Goal: Information Seeking & Learning: Learn about a topic

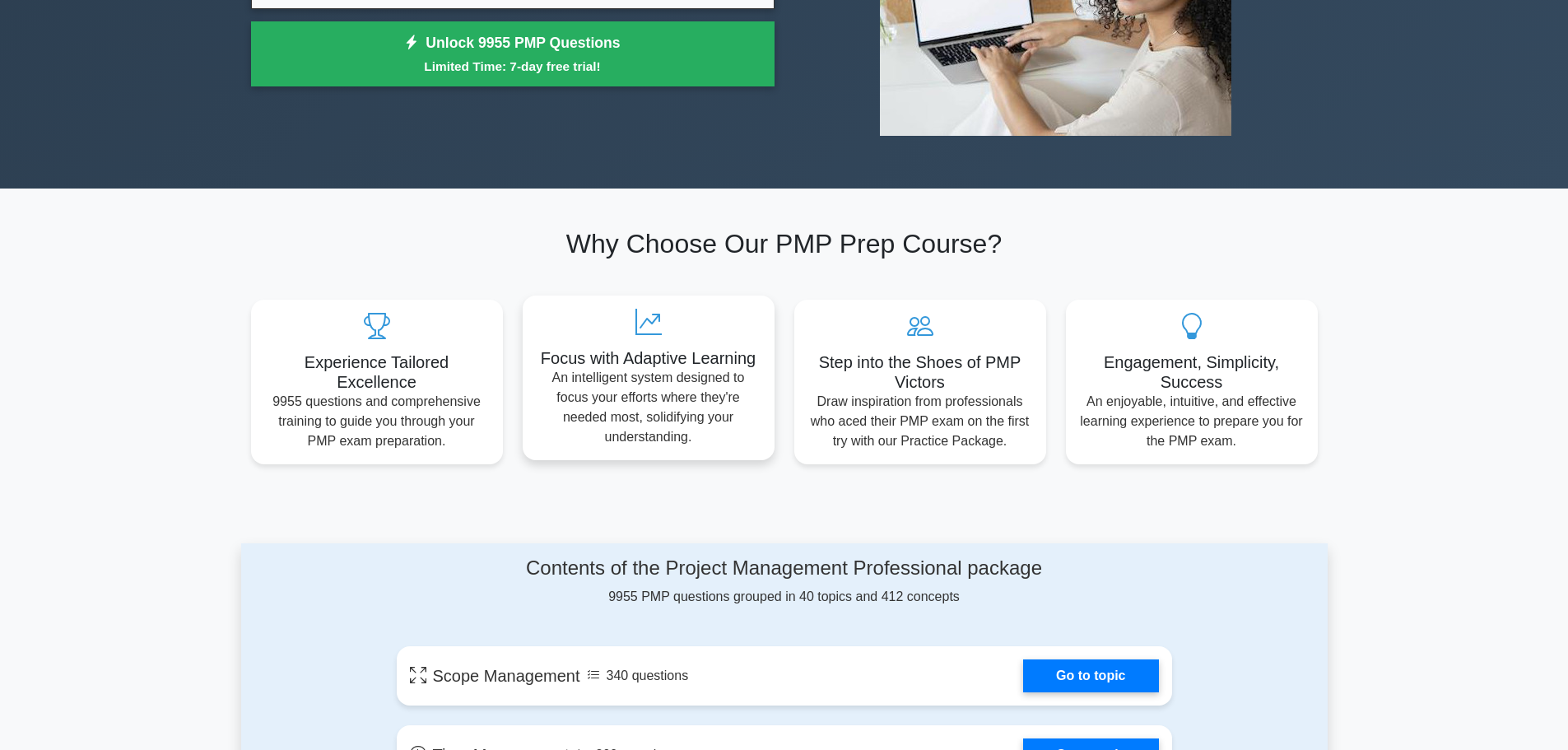
scroll to position [82, 0]
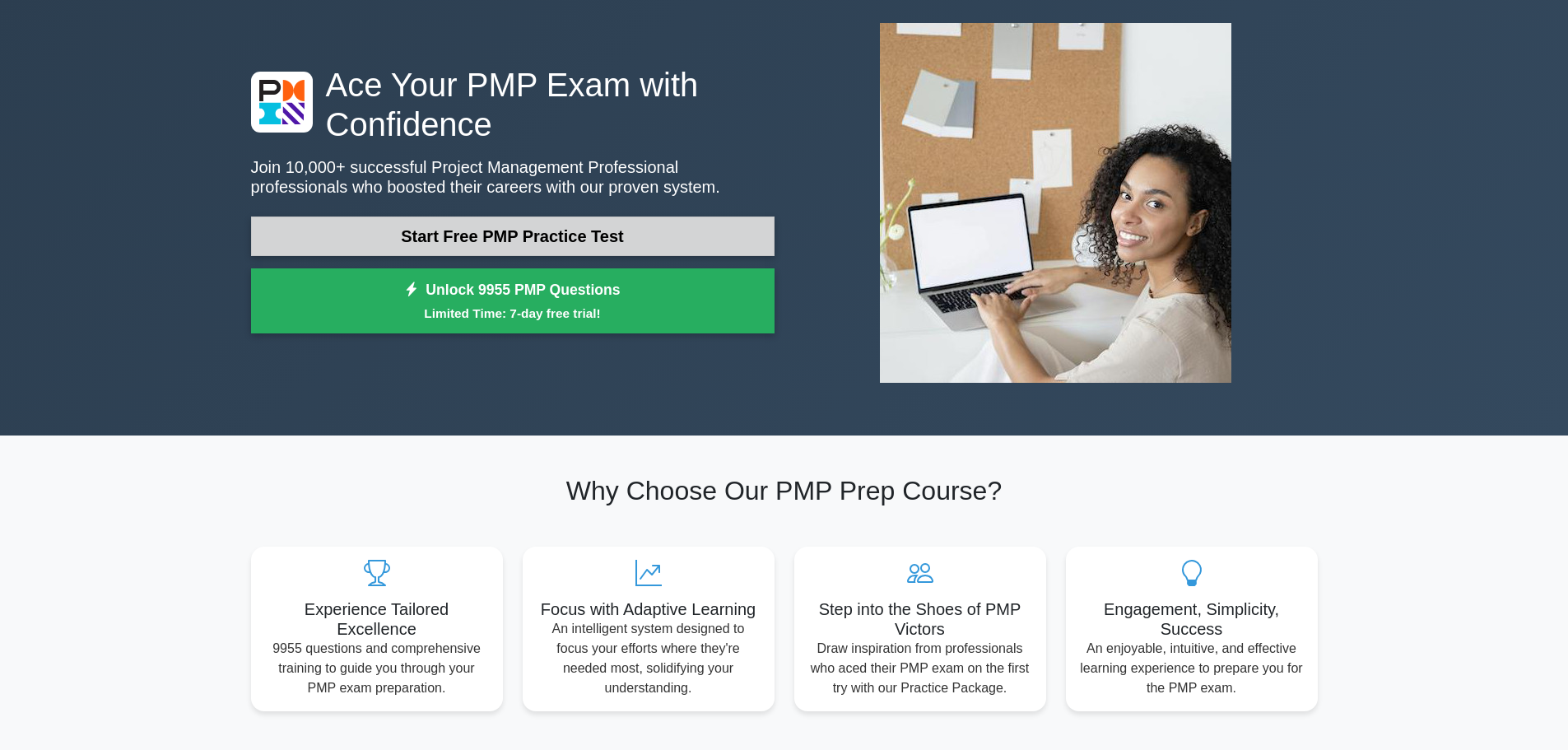
click at [518, 222] on link "Start Free PMP Practice Test" at bounding box center [512, 236] width 523 height 39
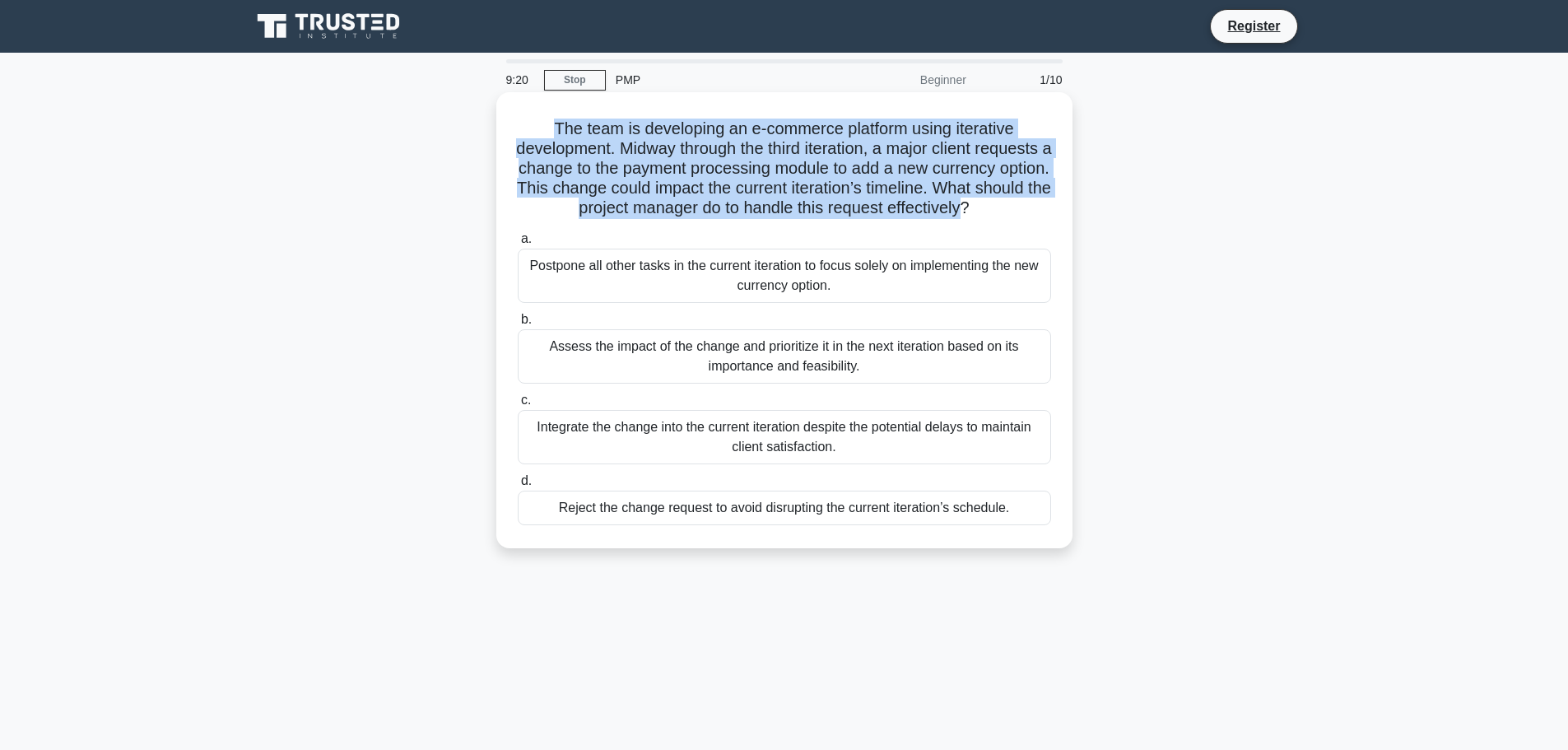
drag, startPoint x: 805, startPoint y: 227, endPoint x: 540, endPoint y: 134, distance: 280.8
click at [540, 134] on h5 "The team is developing an e-commerce platform using iterative development. Midw…" at bounding box center [784, 169] width 536 height 100
copy h5 "The team is developing an e-commerce platform using iterative development. Midw…"
drag, startPoint x: 833, startPoint y: 472, endPoint x: 734, endPoint y: 469, distance: 99.0
click at [734, 464] on div "Integrate the change into the current iteration despite the potential delays to…" at bounding box center [784, 436] width 533 height 55
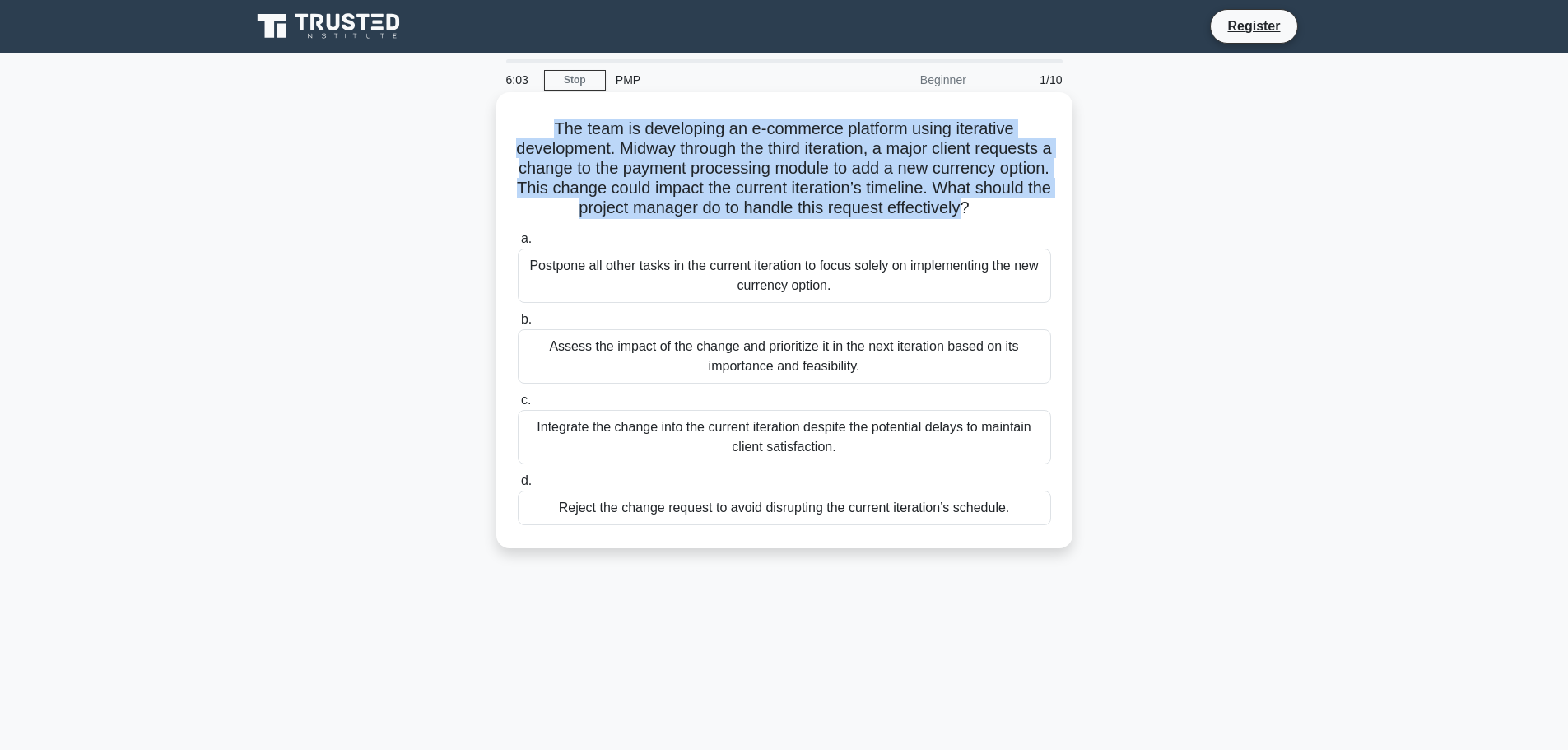
drag, startPoint x: 1014, startPoint y: 530, endPoint x: 516, endPoint y: 253, distance: 569.9
click at [516, 253] on div "a. Postpone all other tasks in the current iteration to focus solely on impleme…" at bounding box center [784, 376] width 553 height 303
copy div "a. Postpone all other tasks in the current iteration to focus solely on impleme…"
click at [729, 383] on div "Assess the impact of the change and prioritize it in the next iteration based o…" at bounding box center [784, 356] width 533 height 55
click at [518, 325] on input "b. Assess the impact of the change and prioritize it in the next iteration base…" at bounding box center [518, 320] width 0 height 11
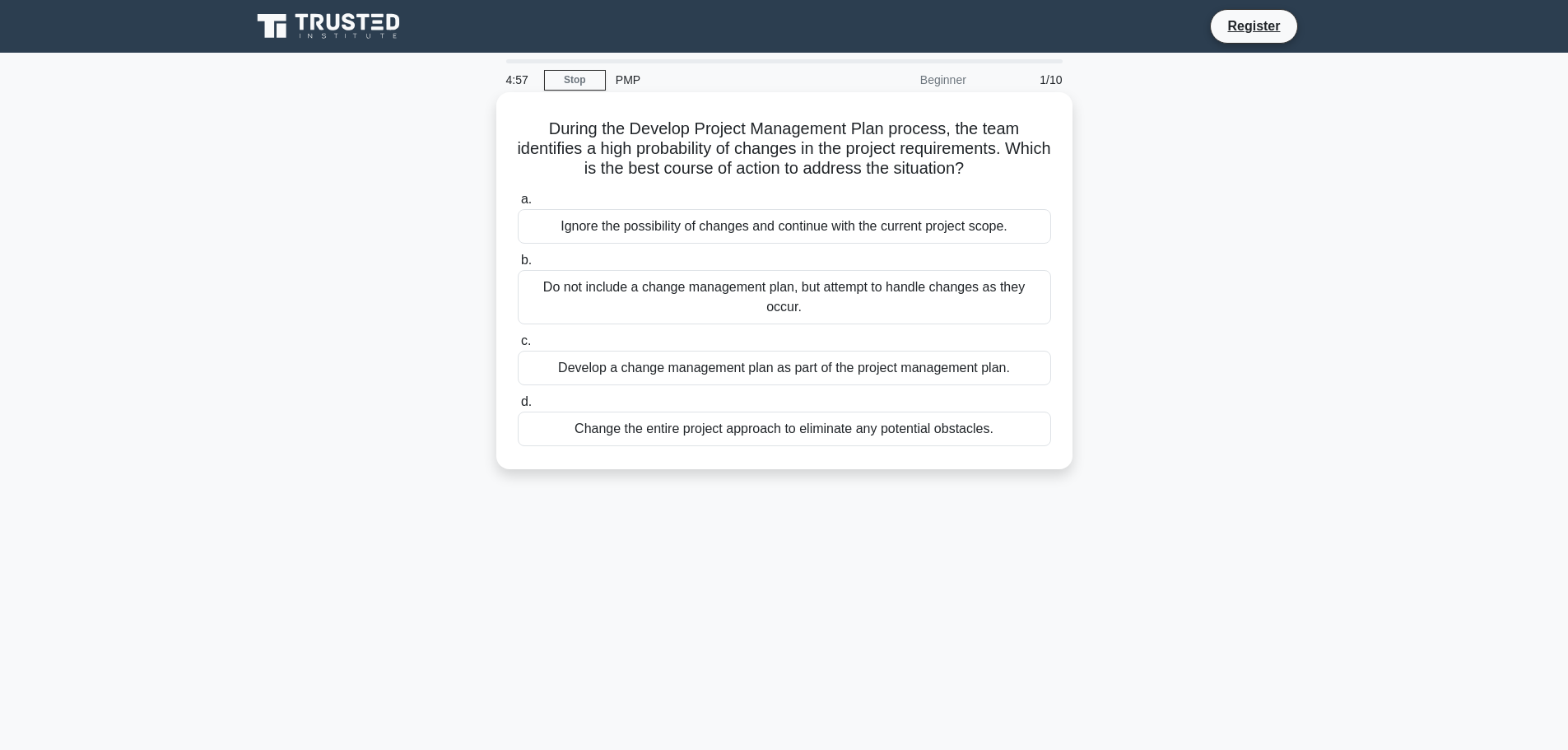
click at [682, 271] on div "Do not include a change management plan, but attempt to handle changes as they …" at bounding box center [784, 297] width 533 height 55
click at [518, 265] on input "b. Do not include a change management plan, but attempt to handle changes as th…" at bounding box center [518, 260] width 0 height 11
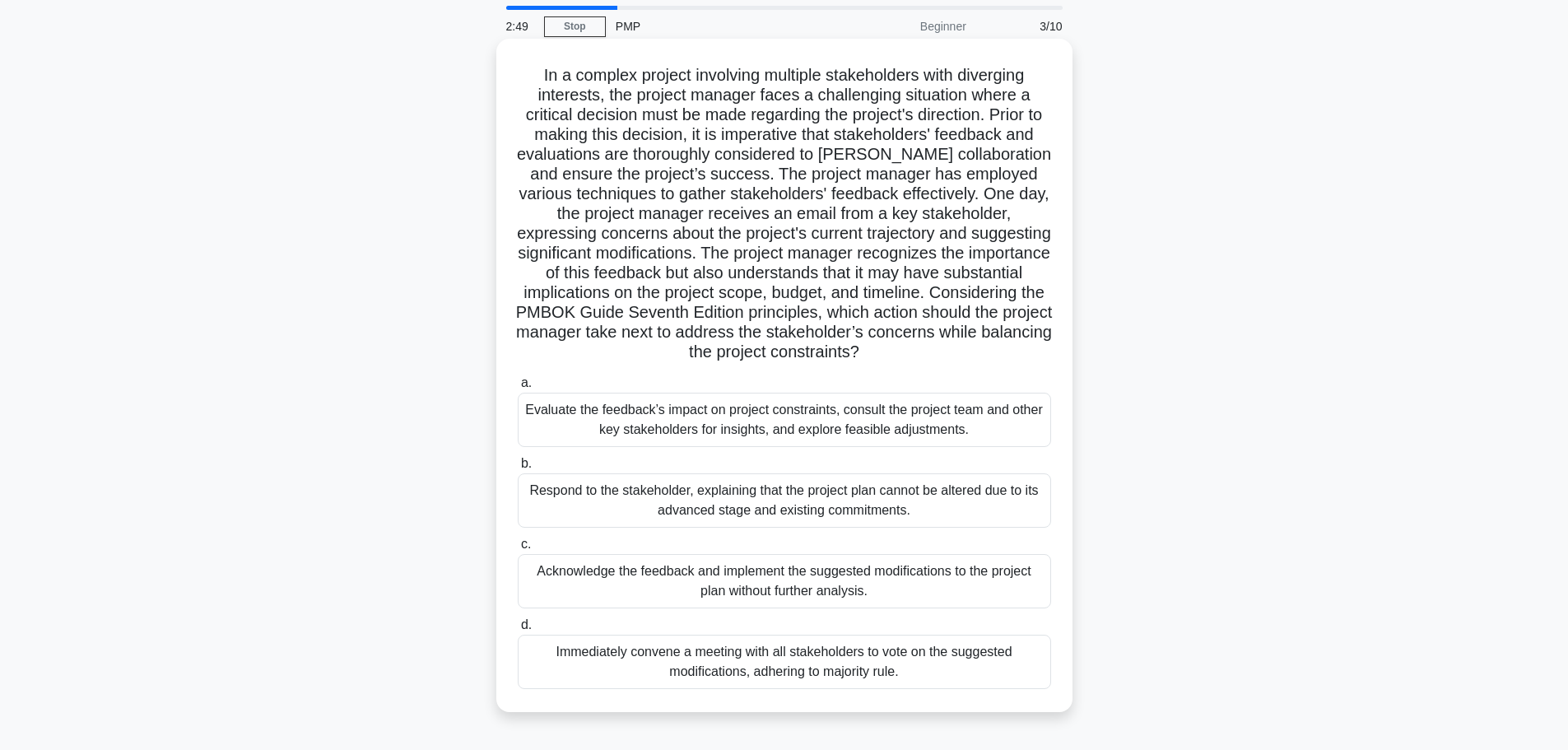
scroll to position [82, 0]
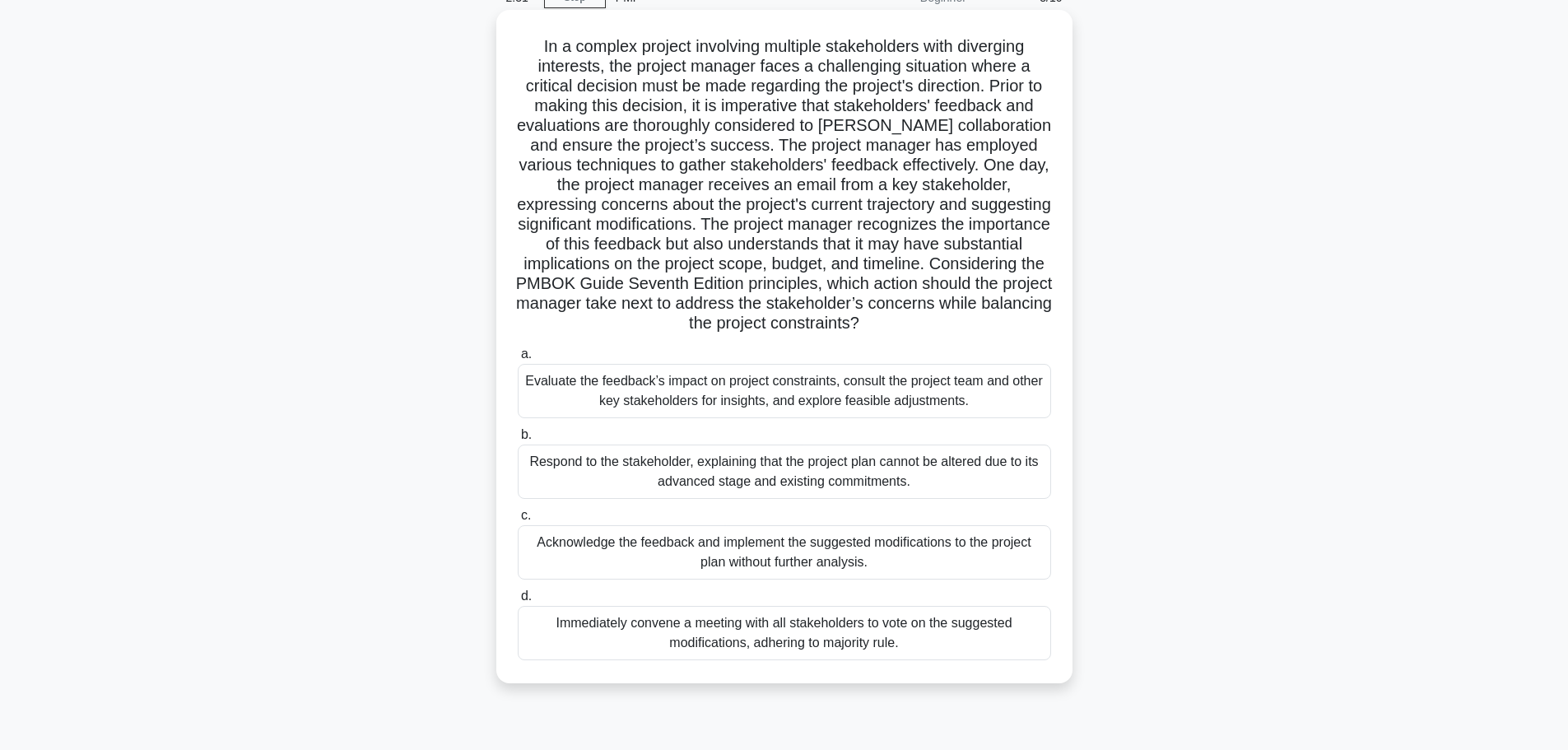
drag, startPoint x: 924, startPoint y: 624, endPoint x: 899, endPoint y: 611, distance: 28.2
click at [899, 611] on div "Immediately convene a meeting with all stakeholders to vote on the suggested mo…" at bounding box center [784, 632] width 533 height 55
drag, startPoint x: 912, startPoint y: 640, endPoint x: 510, endPoint y: 33, distance: 728.0
click at [510, 33] on div ".spinner_0XTQ{transform-origin:center;animation:spinner_y6GP .75s linear infini…" at bounding box center [784, 346] width 563 height 660
copy div "In a complex project involving multiple stakeholders with diverging interests, …"
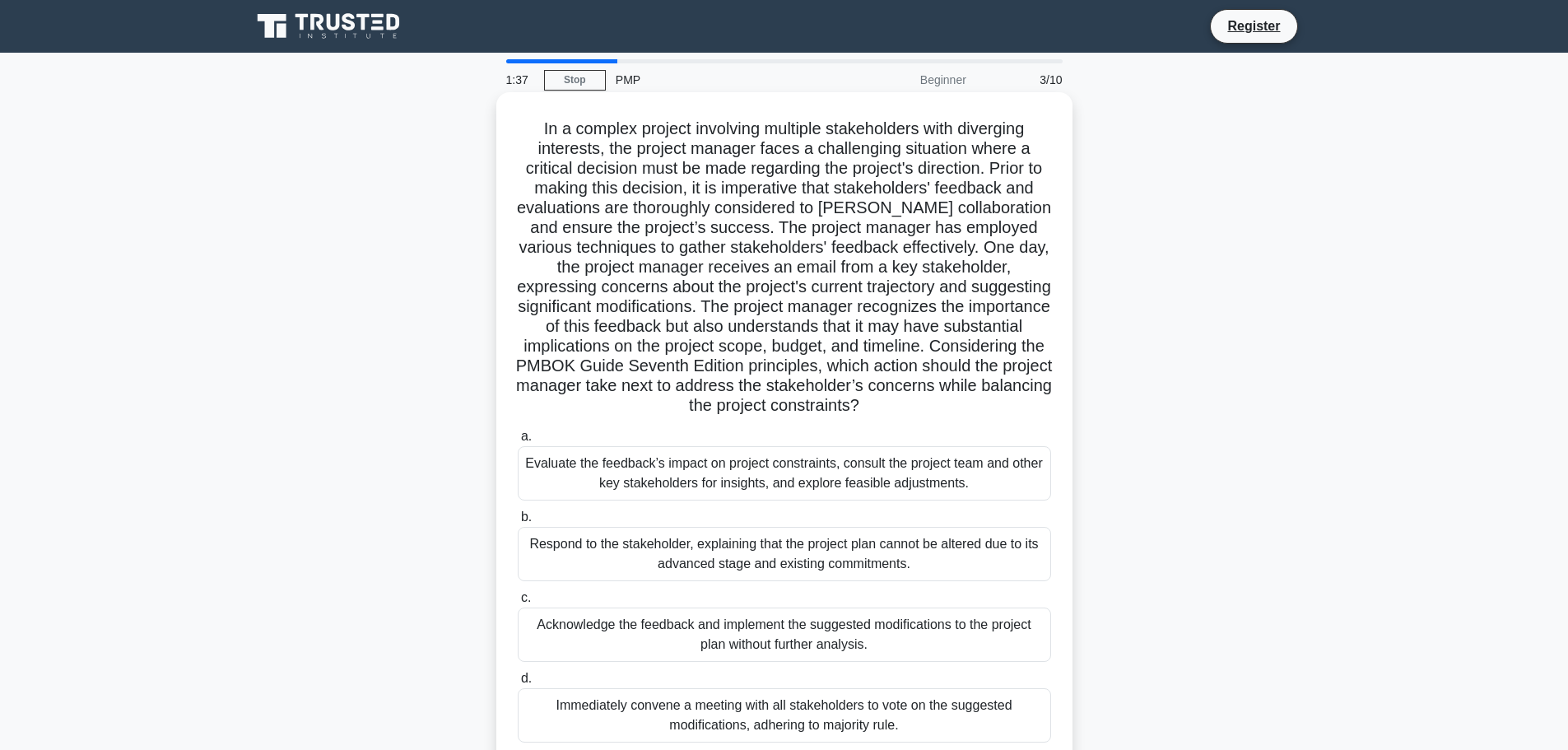
scroll to position [139, 0]
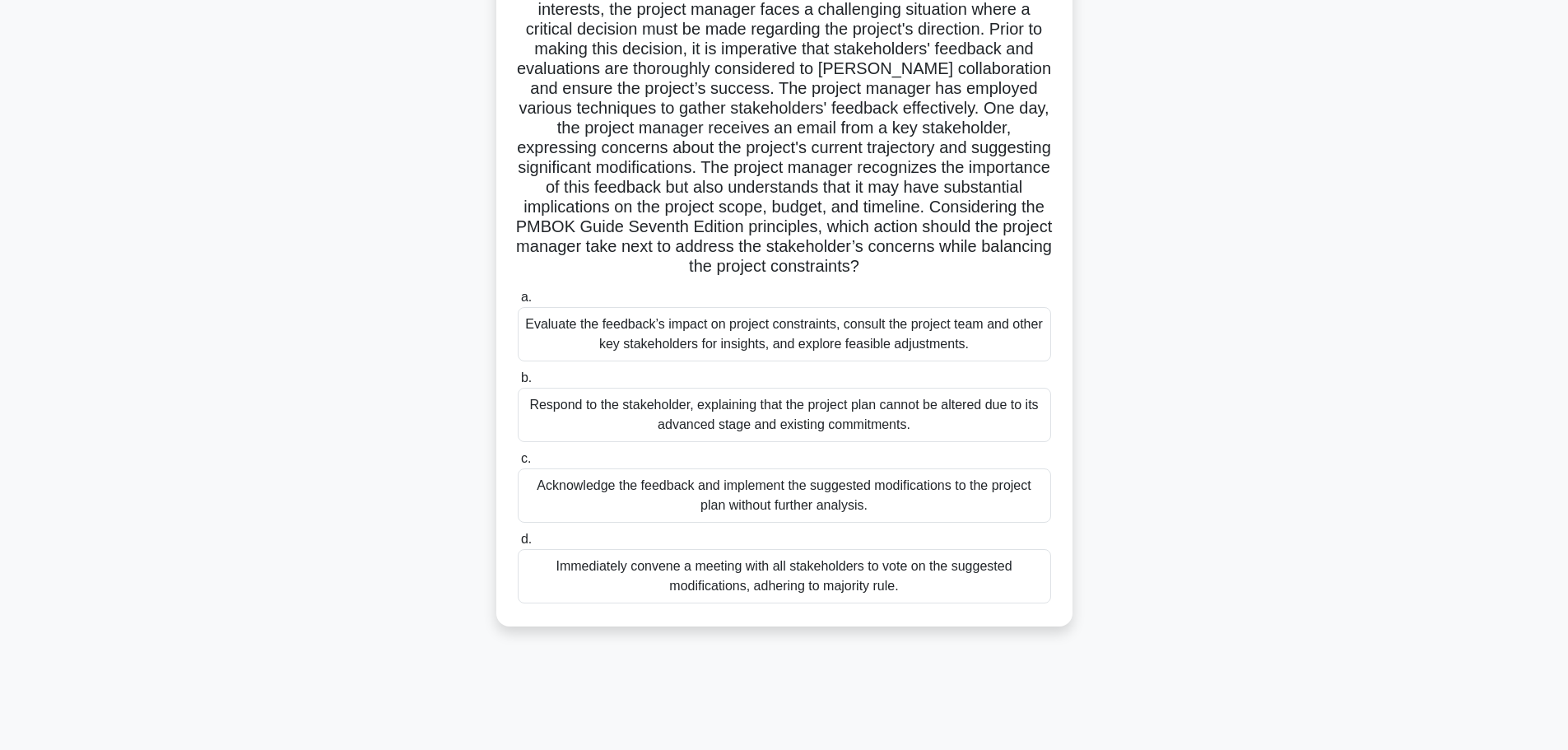
click at [844, 339] on div "Evaluate the feedback’s impact on project constraints, consult the project team…" at bounding box center [784, 333] width 533 height 55
click at [518, 303] on input "a. Evaluate the feedback’s impact on project constraints, consult the project t…" at bounding box center [518, 298] width 0 height 11
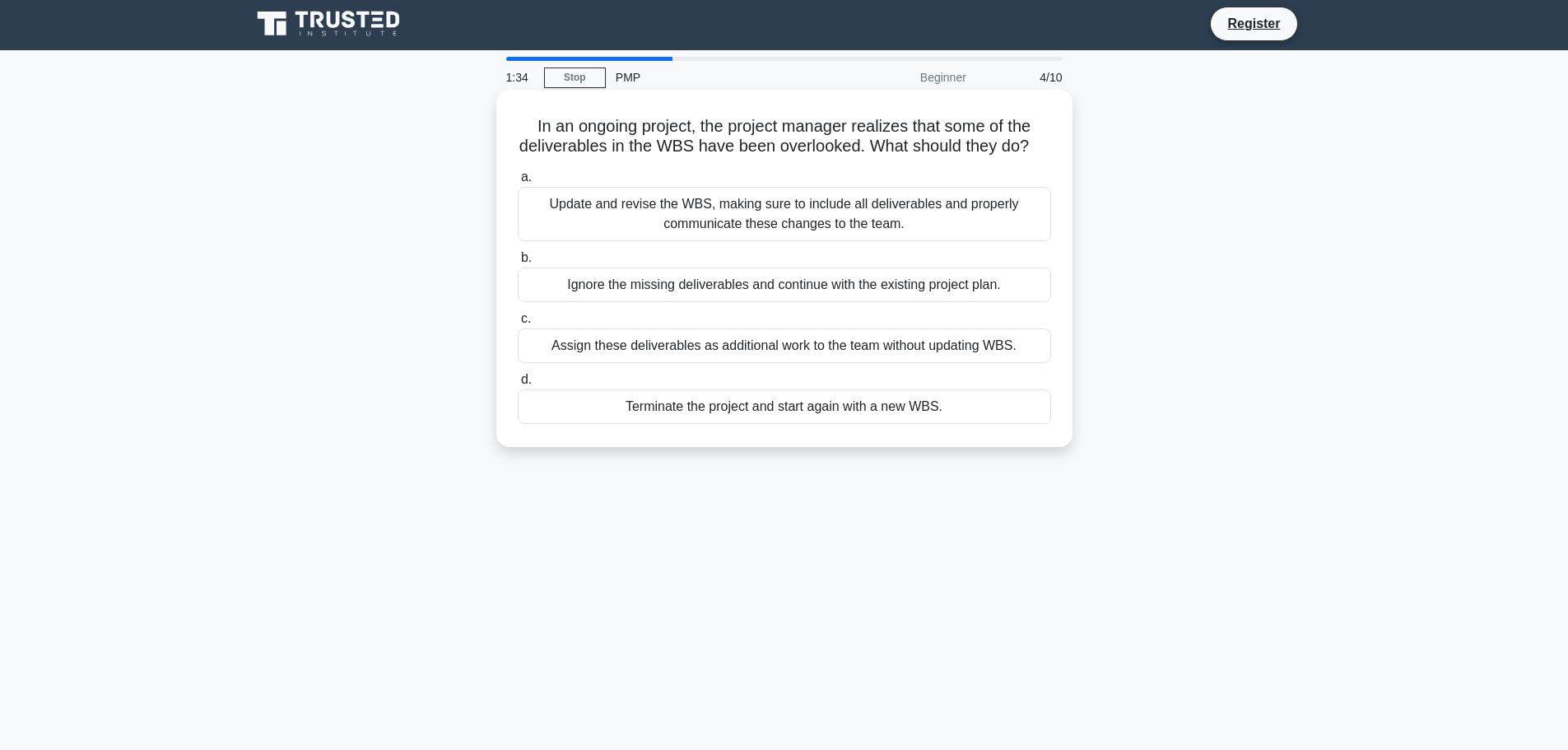
scroll to position [0, 0]
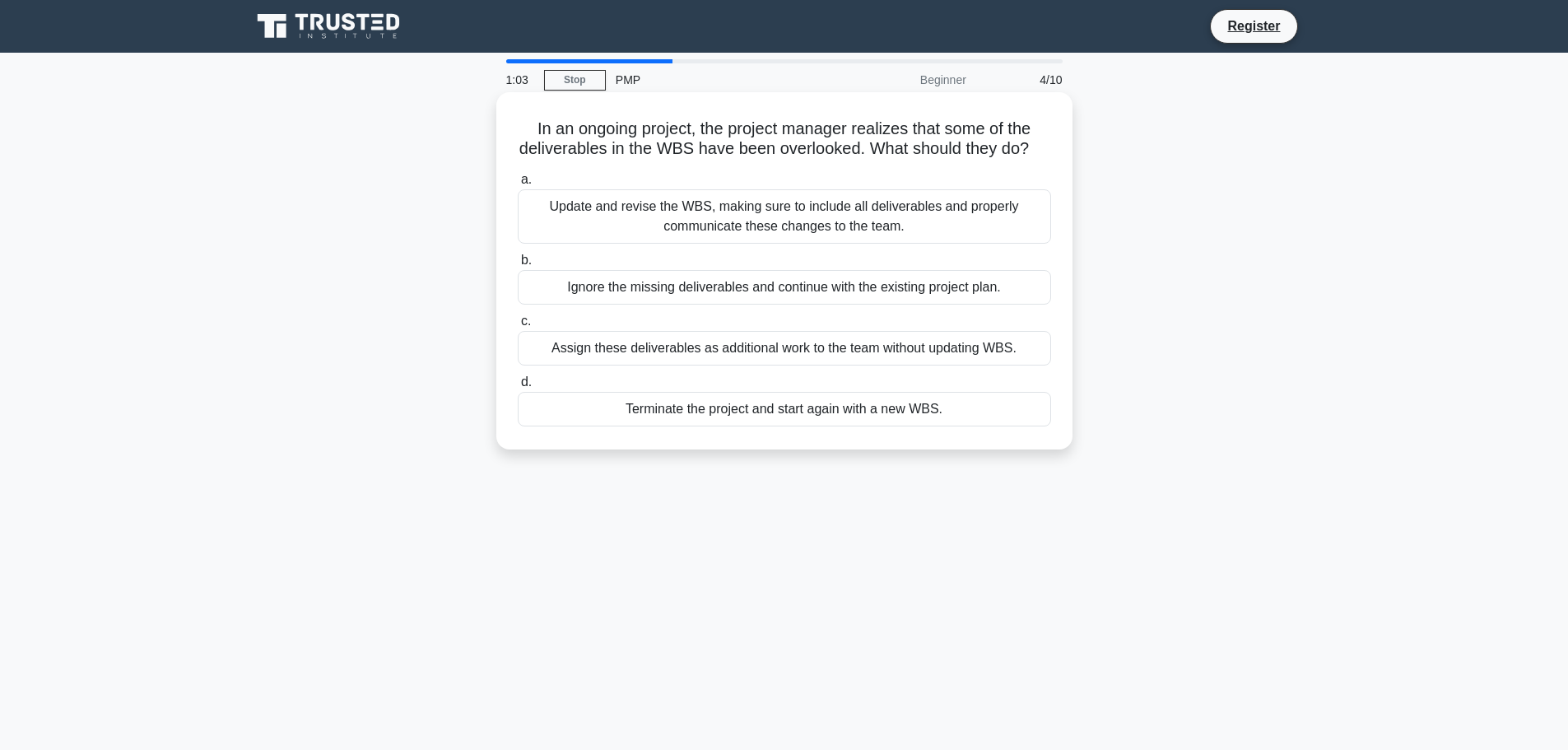
drag, startPoint x: 525, startPoint y: 136, endPoint x: 946, endPoint y: 436, distance: 517.0
click at [946, 436] on div "In an ongoing project, the project manager realizes that some of the deliverabl…" at bounding box center [784, 270] width 563 height 344
copy div "In an ongoing project, the project manager realizes that some of the deliverabl…"
click at [745, 225] on div "Update and revise the WBS, making sure to include all deliverables and properly…" at bounding box center [784, 216] width 533 height 55
click at [518, 185] on input "a. Update and revise the WBS, making sure to include all deliverables and prope…" at bounding box center [518, 180] width 0 height 11
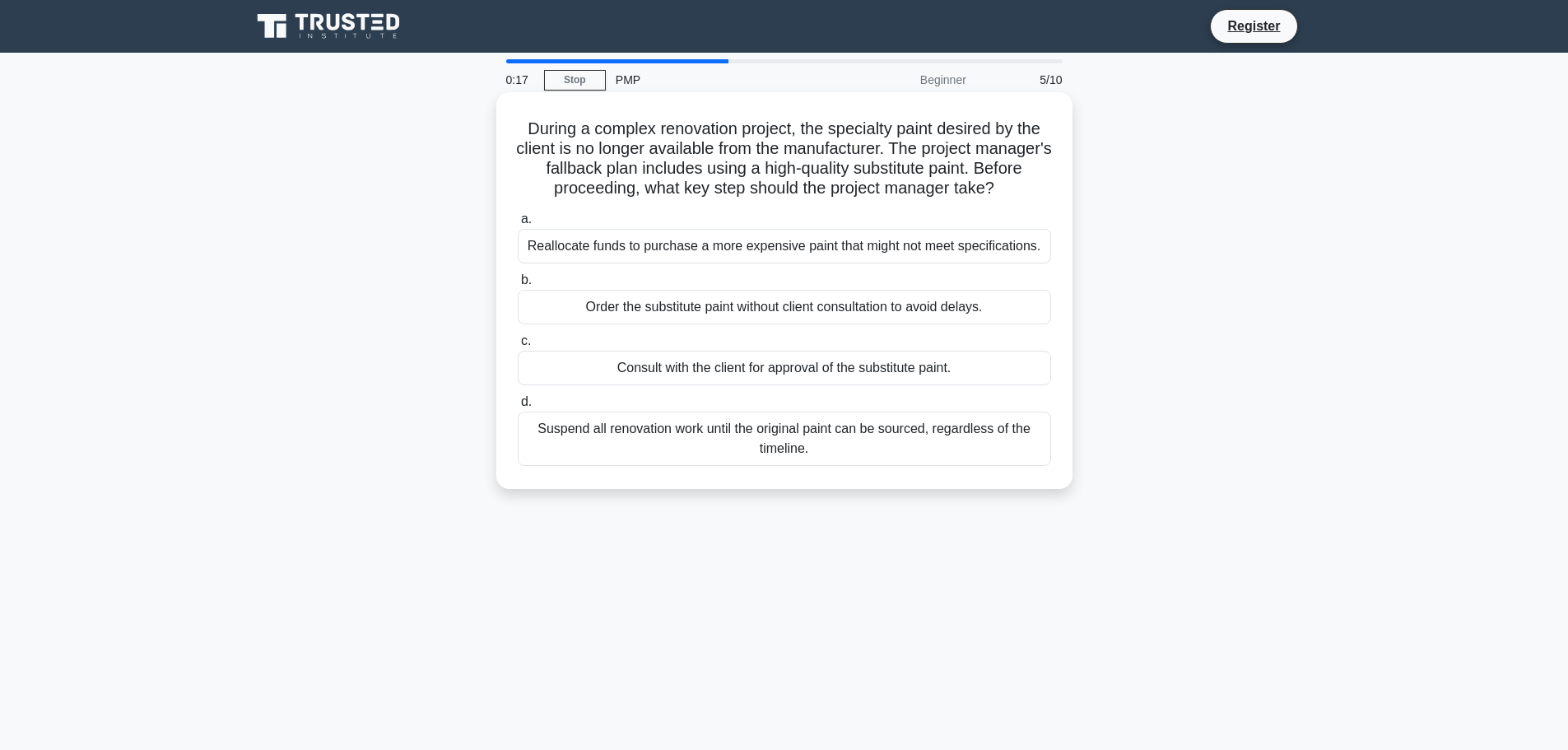
drag, startPoint x: 607, startPoint y: 368, endPoint x: 957, endPoint y: 382, distance: 350.3
click at [957, 382] on div "Consult with the client for approval of the substitute paint." at bounding box center [784, 367] width 533 height 35
drag, startPoint x: 823, startPoint y: 451, endPoint x: 517, endPoint y: 123, distance: 448.6
click at [517, 123] on div "During a complex renovation project, the specialty paint desired by the client …" at bounding box center [784, 290] width 563 height 383
copy div "During a complex renovation project, the specialty paint desired by the client …"
